Goal: Task Accomplishment & Management: Complete application form

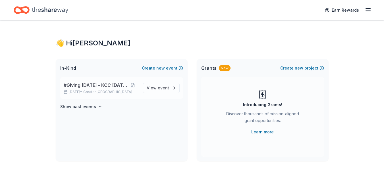
click at [94, 87] on span "#Giving [DATE] - KCC [DATE]" at bounding box center [95, 85] width 63 height 7
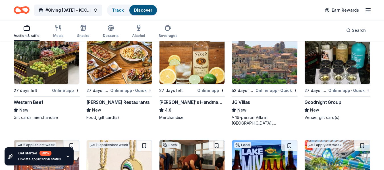
scroll to position [960, 0]
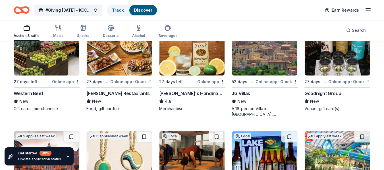
click at [42, 60] on img at bounding box center [46, 49] width 65 height 54
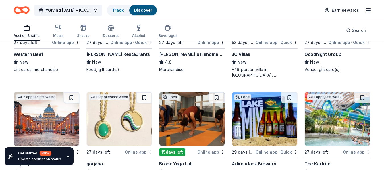
scroll to position [1057, 0]
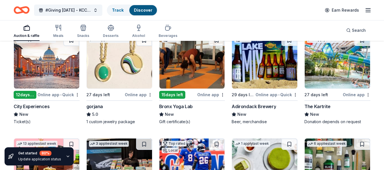
click at [326, 64] on img at bounding box center [336, 62] width 65 height 54
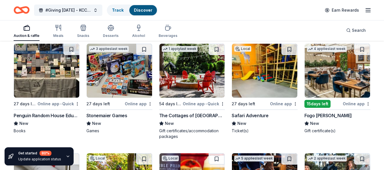
scroll to position [1477, 0]
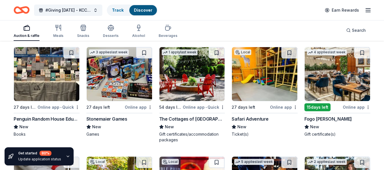
click at [52, 87] on img at bounding box center [46, 74] width 65 height 54
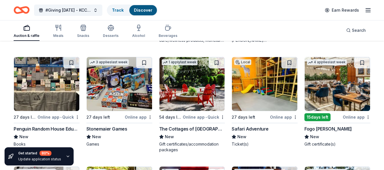
scroll to position [1473, 0]
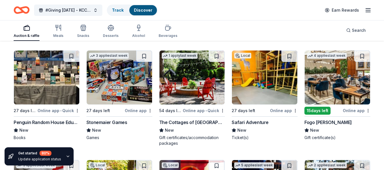
click at [331, 80] on img at bounding box center [336, 78] width 65 height 54
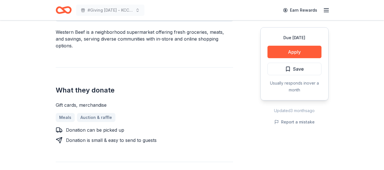
scroll to position [196, 0]
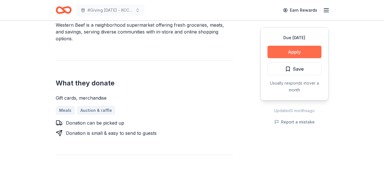
click at [288, 52] on button "Apply" at bounding box center [294, 52] width 54 height 12
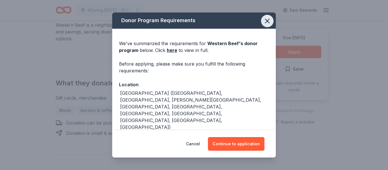
click at [264, 20] on icon "button" at bounding box center [267, 21] width 8 height 8
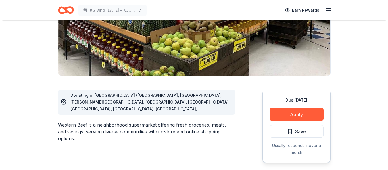
scroll to position [87, 0]
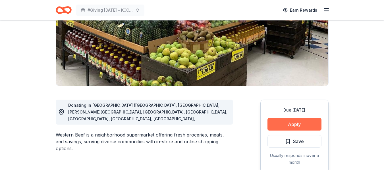
click at [297, 125] on button "Apply" at bounding box center [294, 124] width 54 height 12
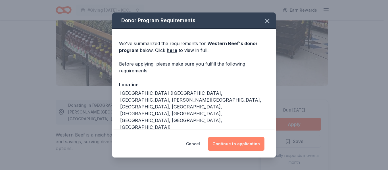
click at [236, 146] on button "Continue to application" at bounding box center [236, 144] width 57 height 14
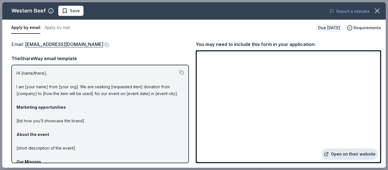
click at [347, 153] on link "Open on their website" at bounding box center [350, 154] width 56 height 11
click at [341, 156] on link "Open on their website" at bounding box center [350, 154] width 56 height 11
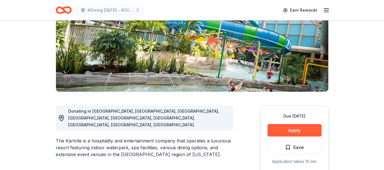
scroll to position [39, 0]
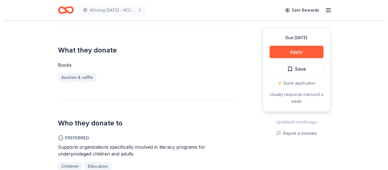
scroll to position [223, 0]
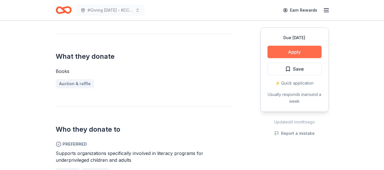
click at [300, 50] on button "Apply" at bounding box center [294, 52] width 54 height 12
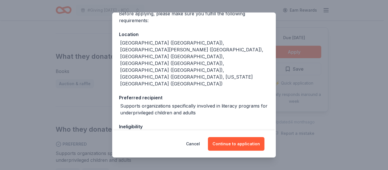
scroll to position [51, 0]
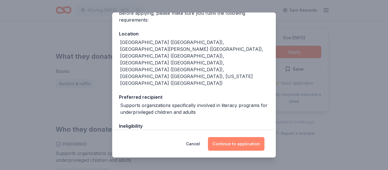
click at [229, 145] on button "Continue to application" at bounding box center [236, 144] width 57 height 14
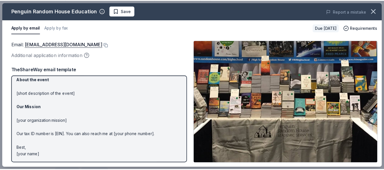
scroll to position [0, 0]
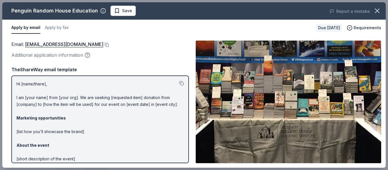
drag, startPoint x: 17, startPoint y: 81, endPoint x: 51, endPoint y: 84, distance: 33.6
click at [51, 84] on p "Hi [name/there], I am [your name] from [your org]. We are seeking [requested it…" at bounding box center [99, 152] width 167 height 143
click at [179, 83] on button at bounding box center [181, 83] width 5 height 5
click at [378, 11] on icon "button" at bounding box center [377, 11] width 8 height 8
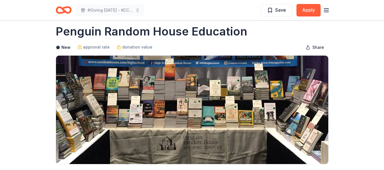
scroll to position [7, 0]
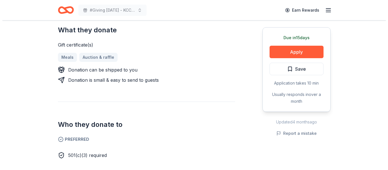
scroll to position [213, 0]
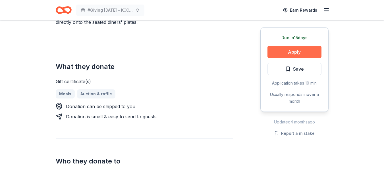
click at [284, 48] on button "Apply" at bounding box center [294, 52] width 54 height 12
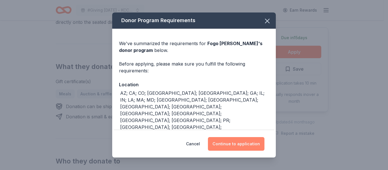
click at [235, 141] on button "Continue to application" at bounding box center [236, 144] width 57 height 14
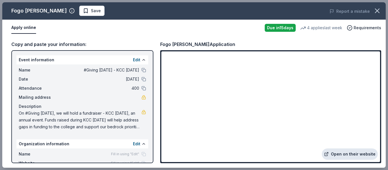
click at [342, 155] on link "Open on their website" at bounding box center [350, 154] width 56 height 11
